Goal: Contribute content

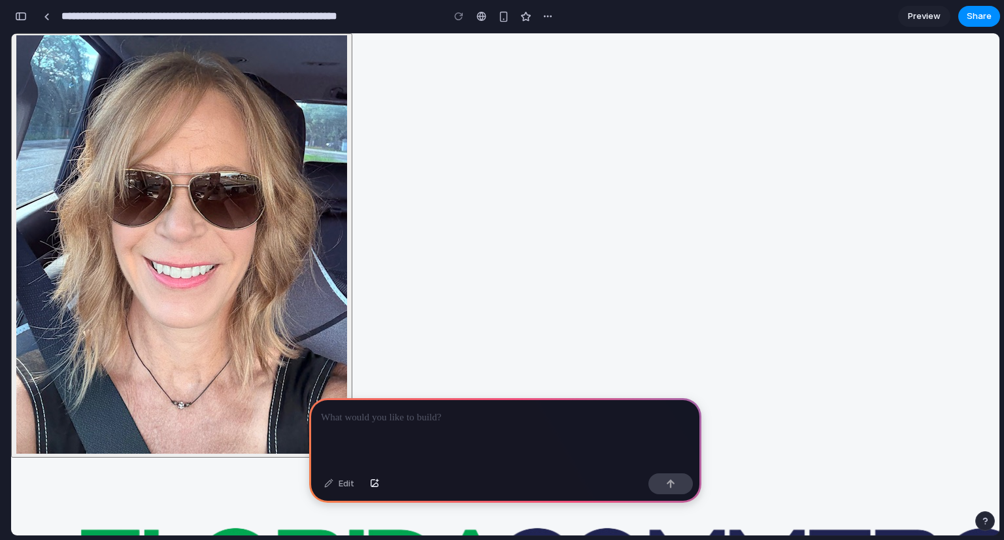
click at [436, 420] on p at bounding box center [505, 418] width 369 height 16
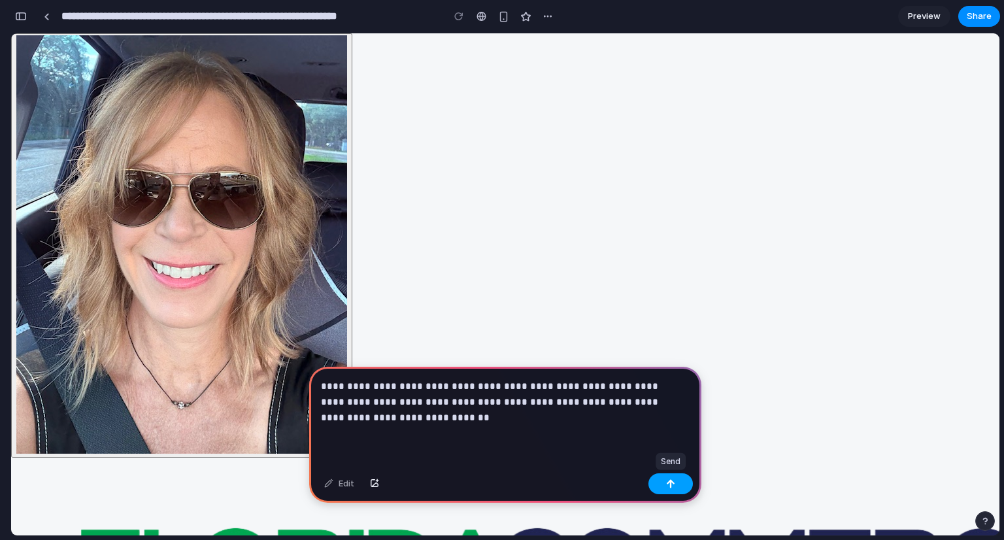
click at [679, 480] on button "button" at bounding box center [670, 483] width 44 height 21
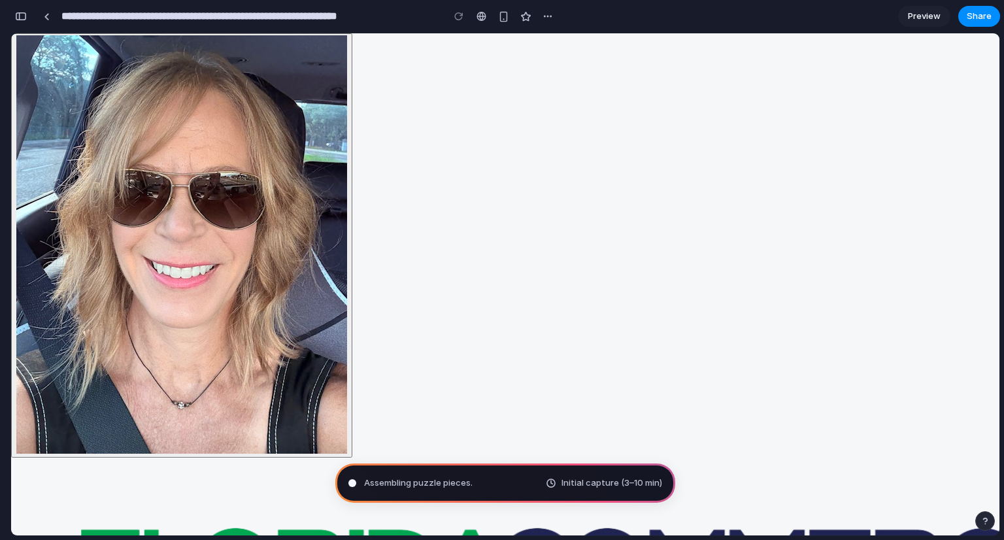
type input "**********"
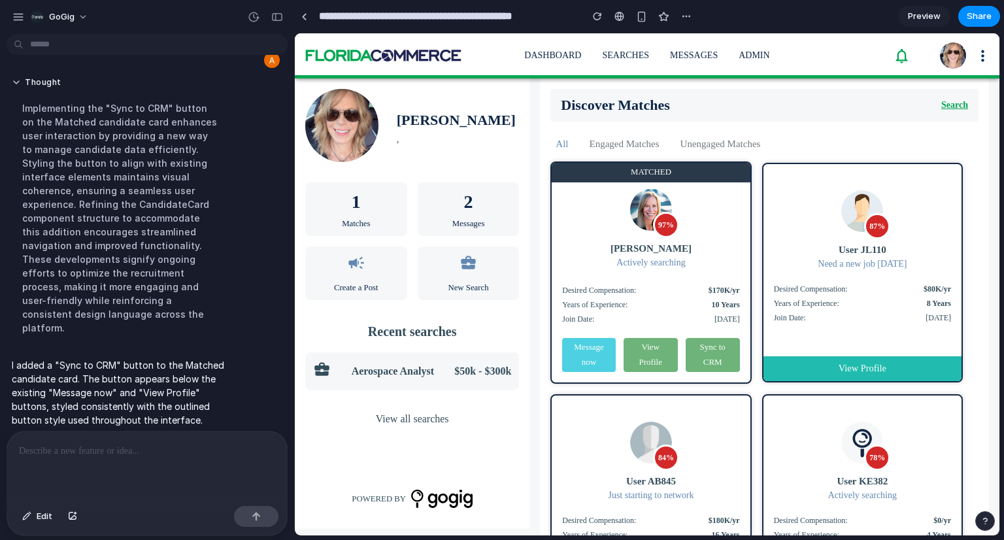
click at [979, 269] on div "Matched 97% [PERSON_NAME] Actively searching Desired Compensation: $170K/yr Yea…" at bounding box center [764, 349] width 449 height 386
click at [904, 19] on link "Preview" at bounding box center [924, 16] width 52 height 21
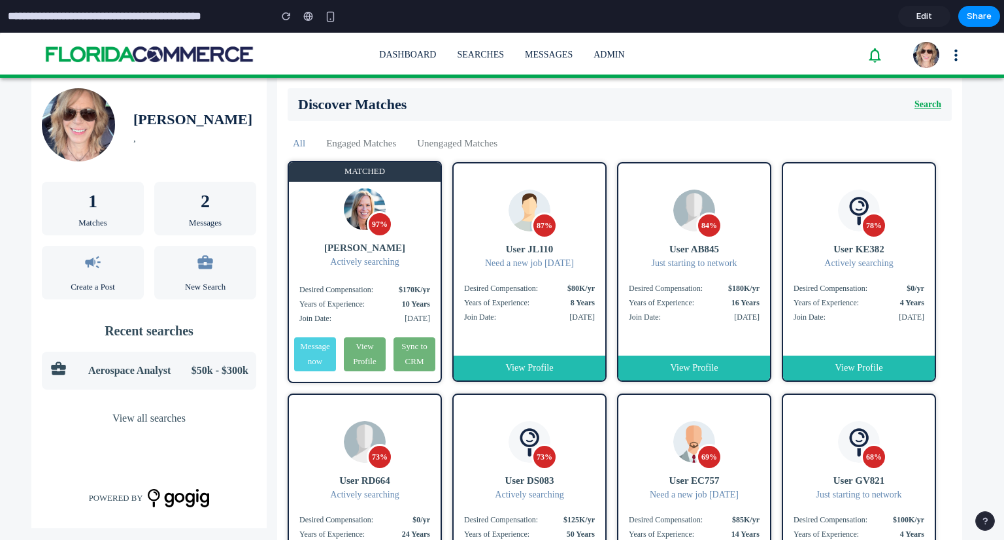
click at [924, 24] on link "Edit" at bounding box center [924, 16] width 52 height 21
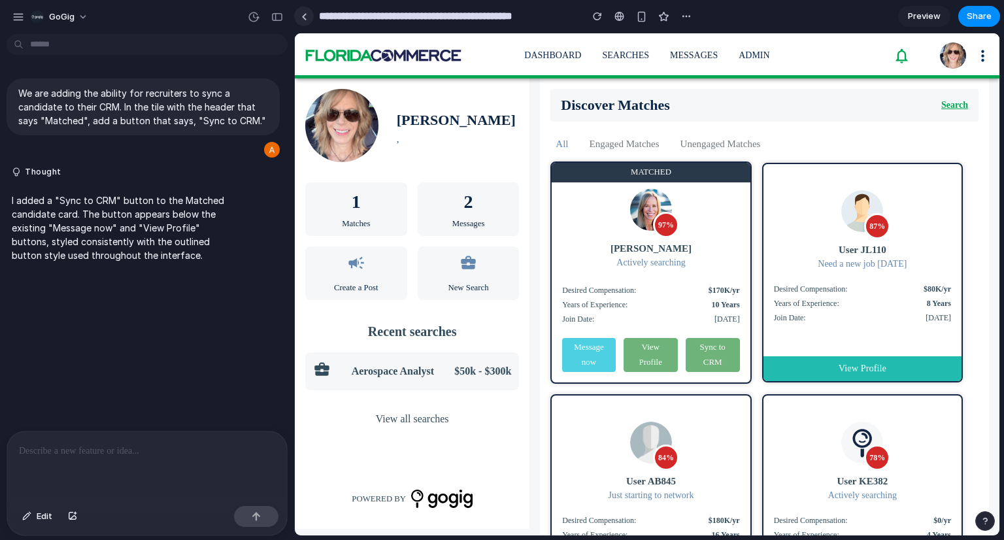
click at [307, 15] on link at bounding box center [304, 17] width 20 height 20
